Goal: Information Seeking & Learning: Find specific fact

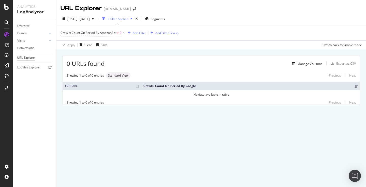
click at [128, 18] on div "1 Filter Applied" at bounding box center [117, 19] width 21 height 4
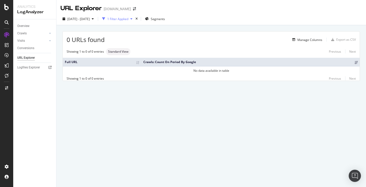
click at [128, 18] on div "1 Filter Applied" at bounding box center [117, 19] width 21 height 4
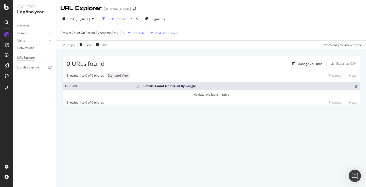
click at [188, 86] on th "Crawls: Count On Period By Google" at bounding box center [250, 86] width 218 height 8
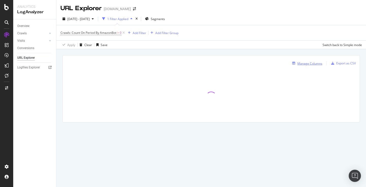
click at [318, 64] on div "Manage Columns" at bounding box center [310, 63] width 25 height 4
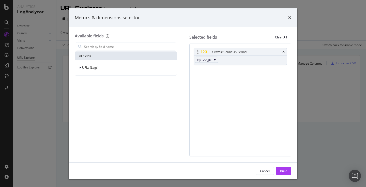
click at [213, 60] on button "By Google" at bounding box center [206, 60] width 23 height 6
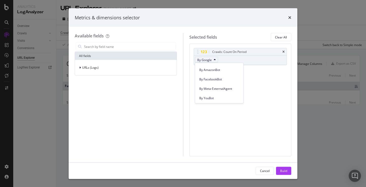
scroll to position [233, 0]
click at [214, 72] on span "By AmazonBot" at bounding box center [219, 70] width 40 height 5
click at [284, 170] on div "Build" at bounding box center [283, 170] width 7 height 4
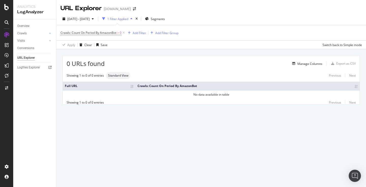
click at [323, 12] on div "URL Explorer www.zeit.de" at bounding box center [211, 6] width 310 height 13
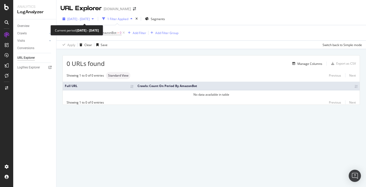
click at [90, 20] on span "[DATE] - [DATE]" at bounding box center [78, 19] width 22 height 4
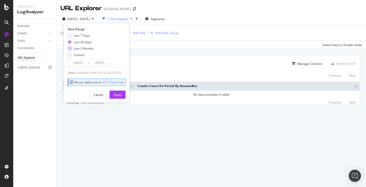
click at [71, 48] on div "Last 3 Months" at bounding box center [70, 48] width 4 height 4
type input "2025/06/09"
click at [122, 95] on div "Apply" at bounding box center [118, 95] width 8 height 4
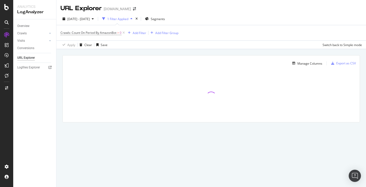
click at [128, 144] on div "URL Explorer www.zeit.de 2025 Jun. 9th - Sep. 8th 1 Filter Applied Segments Cra…" at bounding box center [211, 93] width 310 height 187
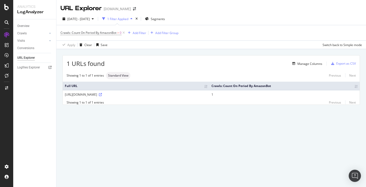
click at [231, 143] on div "URL Explorer www.zeit.de 2025 Jun. 9th - Sep. 8th 1 Filter Applied Segments Cra…" at bounding box center [211, 93] width 310 height 187
click at [312, 64] on div "Manage Columns" at bounding box center [310, 64] width 25 height 4
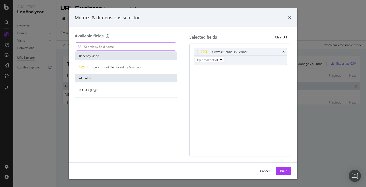
click at [147, 49] on input "modal" at bounding box center [130, 47] width 92 height 8
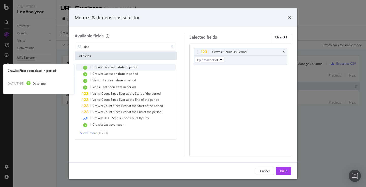
type input "dat"
click at [123, 68] on span "date" at bounding box center [122, 67] width 8 height 4
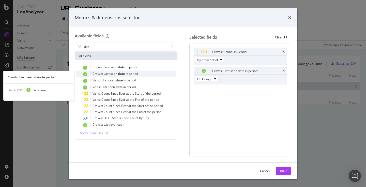
click at [122, 72] on span "date" at bounding box center [122, 73] width 8 height 4
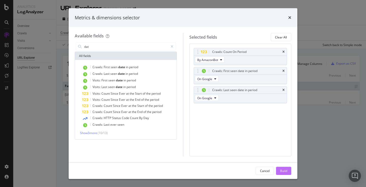
click at [284, 173] on div "Build" at bounding box center [283, 171] width 7 height 8
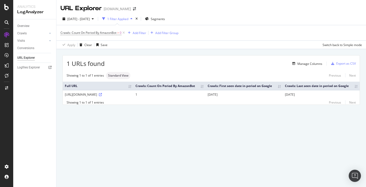
click at [315, 105] on div "Showing 1 to 1 of 1 entries Previous Next" at bounding box center [211, 102] width 297 height 4
click at [318, 66] on div "Manage Columns" at bounding box center [306, 64] width 32 height 6
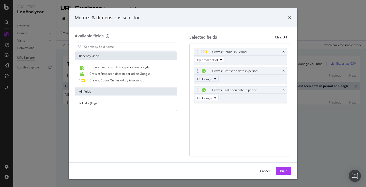
click at [214, 81] on button "On Google" at bounding box center [207, 79] width 24 height 6
click at [211, 115] on span "On Other AI Bots" at bounding box center [211, 116] width 24 height 5
click at [213, 97] on button "On Google" at bounding box center [207, 98] width 24 height 6
click at [210, 137] on span "On Other AI Bots" at bounding box center [211, 135] width 24 height 5
click at [283, 71] on icon "times" at bounding box center [284, 70] width 2 height 3
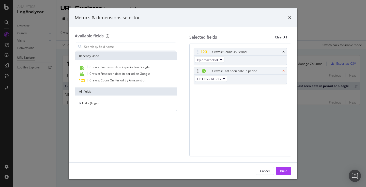
click at [283, 71] on icon "times" at bounding box center [284, 70] width 2 height 3
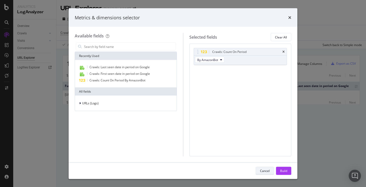
click at [259, 169] on button "Cancel" at bounding box center [265, 171] width 18 height 8
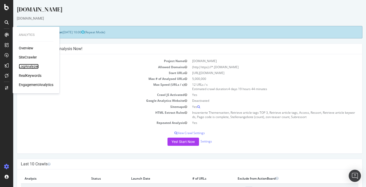
click at [31, 68] on div "LogAnalyzer" at bounding box center [29, 66] width 20 height 5
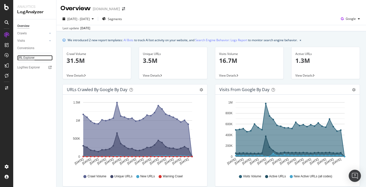
click at [25, 59] on div "URL Explorer" at bounding box center [25, 57] width 17 height 5
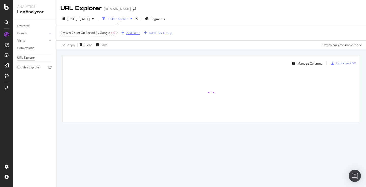
click at [133, 32] on div "Add Filter" at bounding box center [132, 33] width 13 height 4
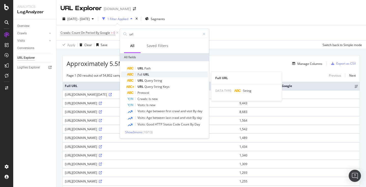
type input "url"
click at [147, 74] on span "URL" at bounding box center [146, 74] width 6 height 4
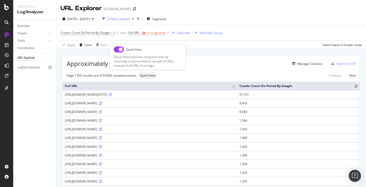
click at [120, 50] on input "checkbox" at bounding box center [119, 49] width 10 height 6
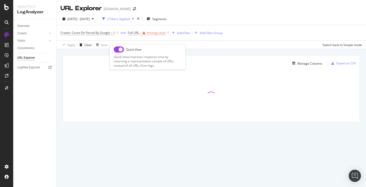
click at [118, 50] on input "checkbox" at bounding box center [119, 49] width 10 height 6
checkbox input "true"
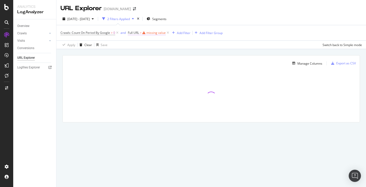
click at [147, 34] on span "Full URL = missing value" at bounding box center [147, 33] width 38 height 5
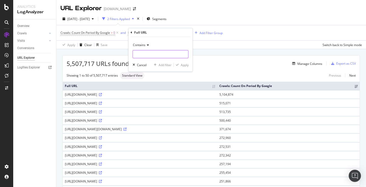
click at [143, 53] on input "text" at bounding box center [160, 54] width 55 height 8
type input "?commentstart"
click at [188, 64] on div "Apply" at bounding box center [185, 65] width 8 height 4
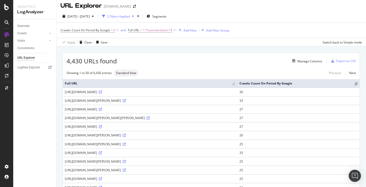
scroll to position [2, 0]
click at [90, 18] on span "[DATE] - [DATE]" at bounding box center [78, 16] width 22 height 4
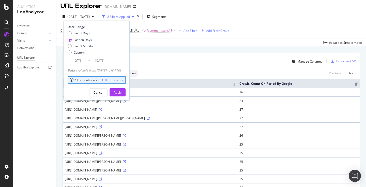
click at [90, 18] on span "[DATE] - [DATE]" at bounding box center [78, 16] width 22 height 4
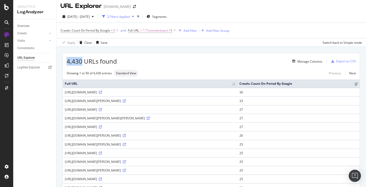
drag, startPoint x: 67, startPoint y: 61, endPoint x: 81, endPoint y: 62, distance: 13.8
click at [81, 62] on span "4,430 URLs found" at bounding box center [92, 61] width 50 height 9
copy span "4,430"
